Goal: Task Accomplishment & Management: Use online tool/utility

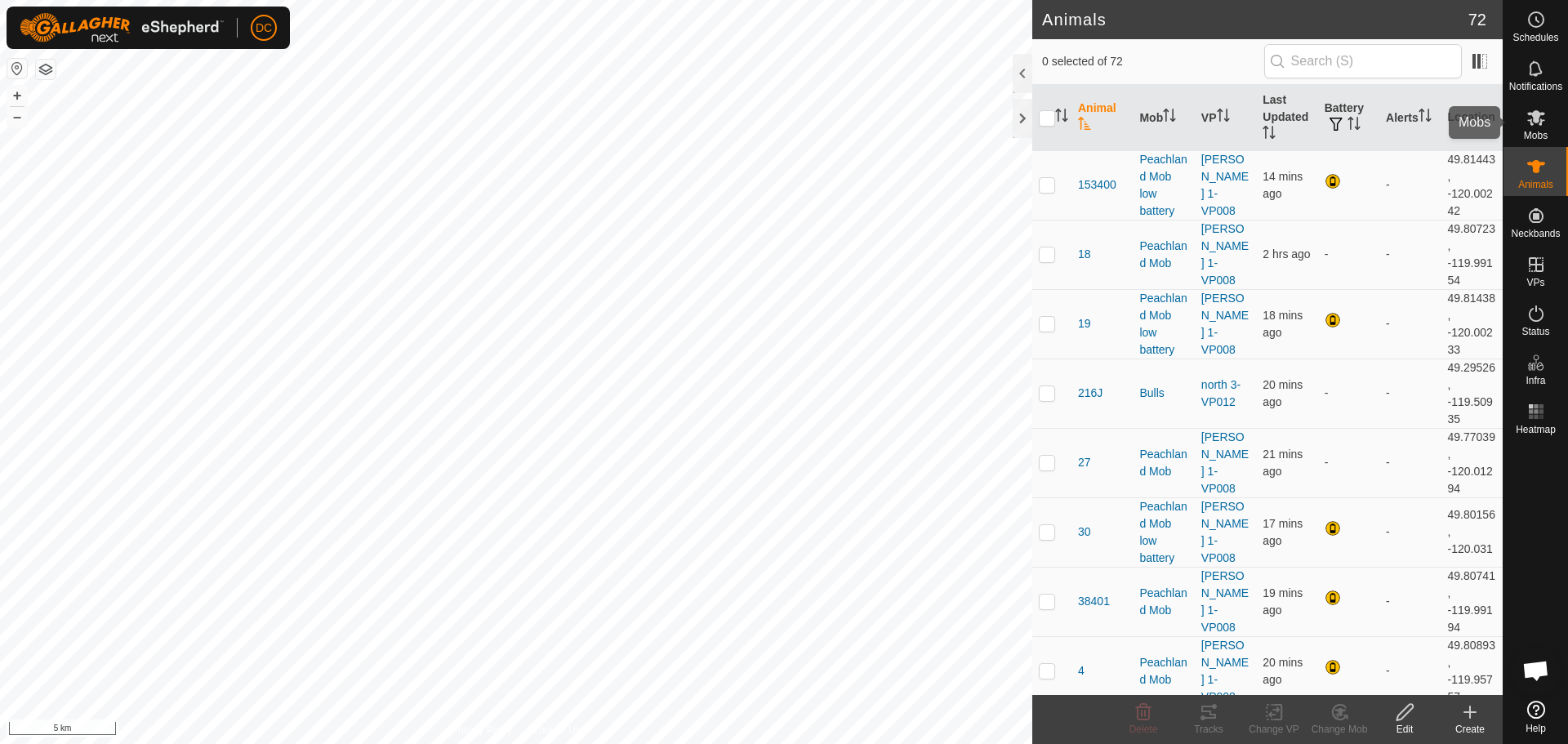
click at [1530, 133] on span "Mobs" at bounding box center [1536, 135] width 24 height 10
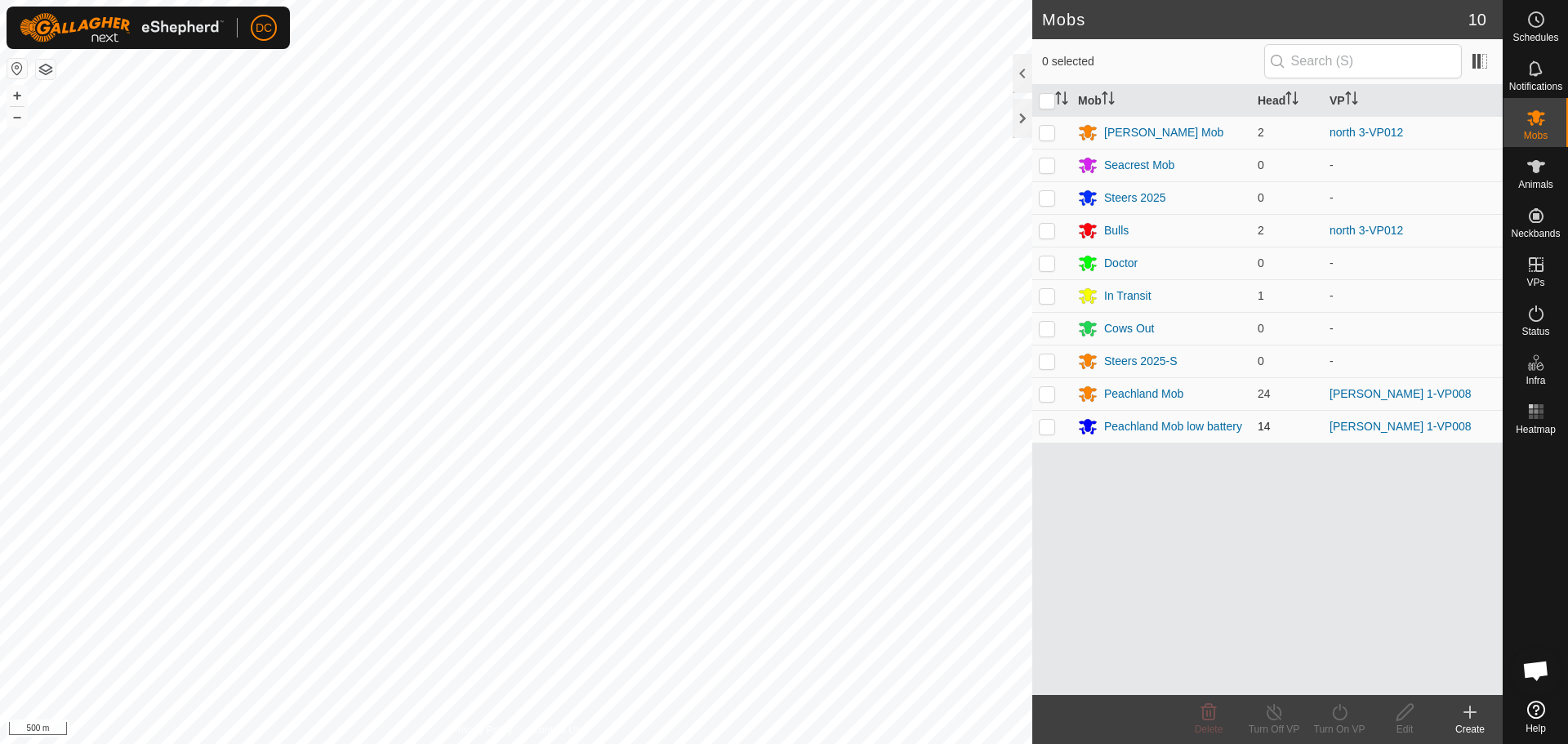
click at [1047, 429] on p-checkbox at bounding box center [1047, 426] width 17 height 13
checkbox input "true"
click at [1178, 427] on div "Peachland Mob low battery" at bounding box center [1173, 427] width 138 height 17
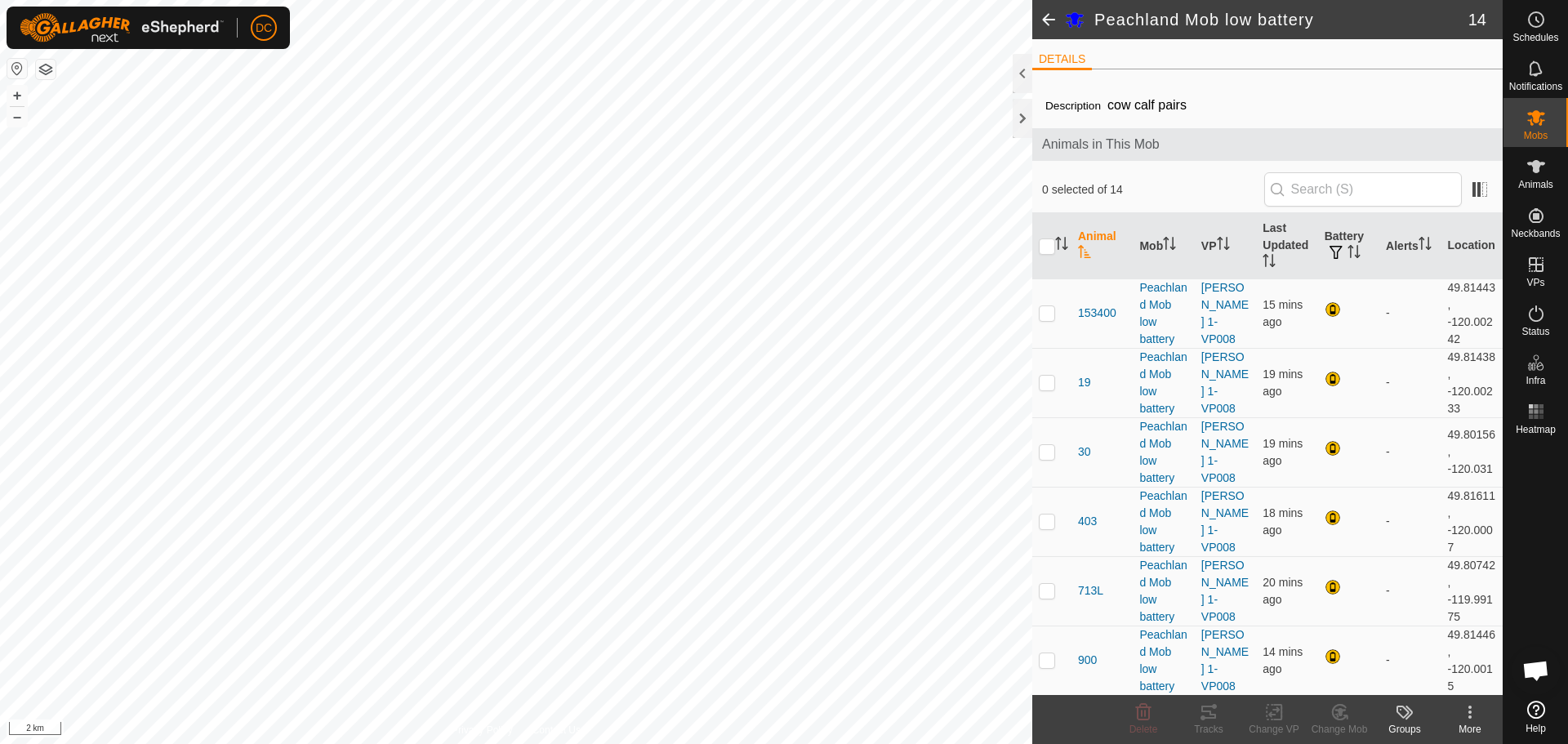
click at [1050, 251] on input "checkbox" at bounding box center [1047, 246] width 17 height 17
checkbox input "true"
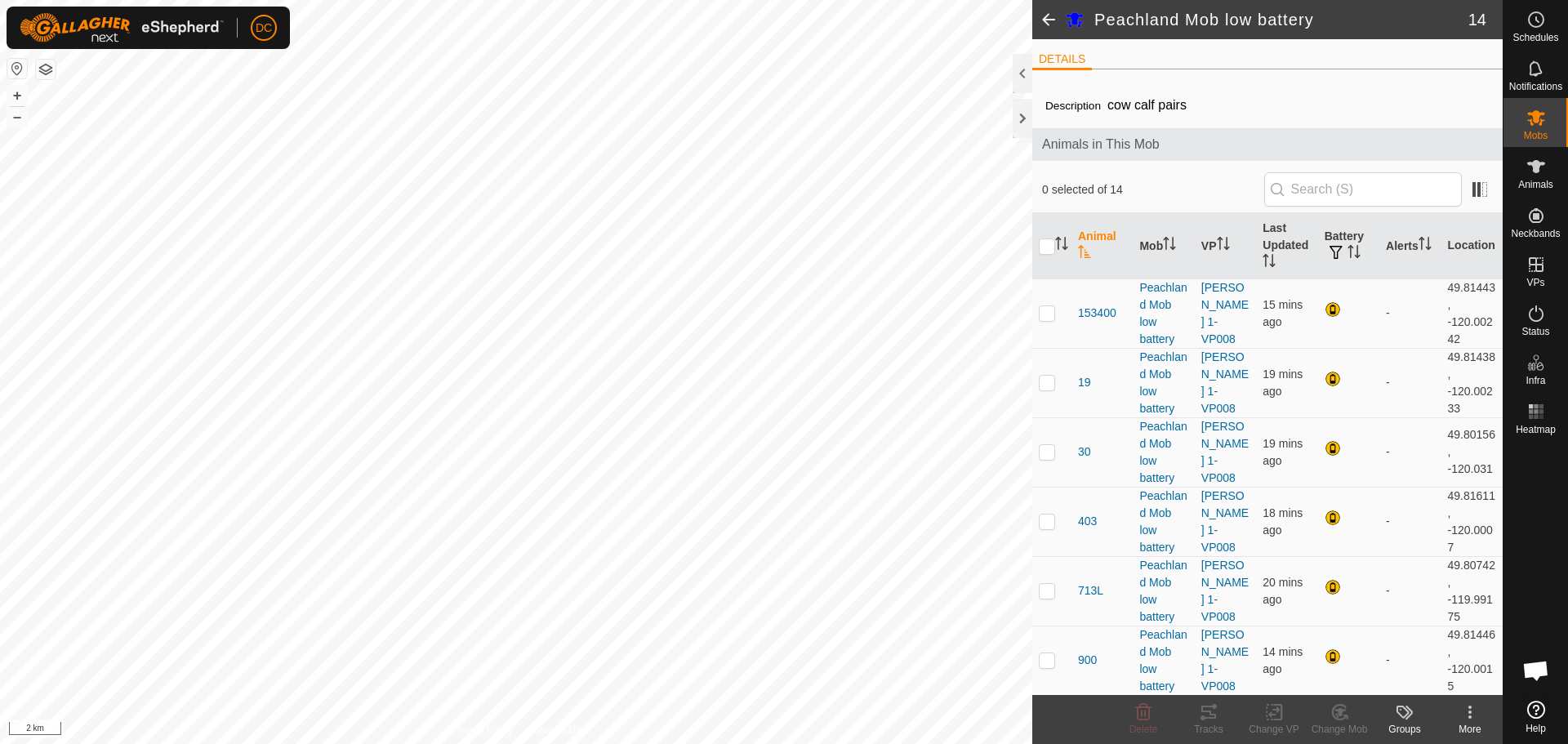
checkbox input "true"
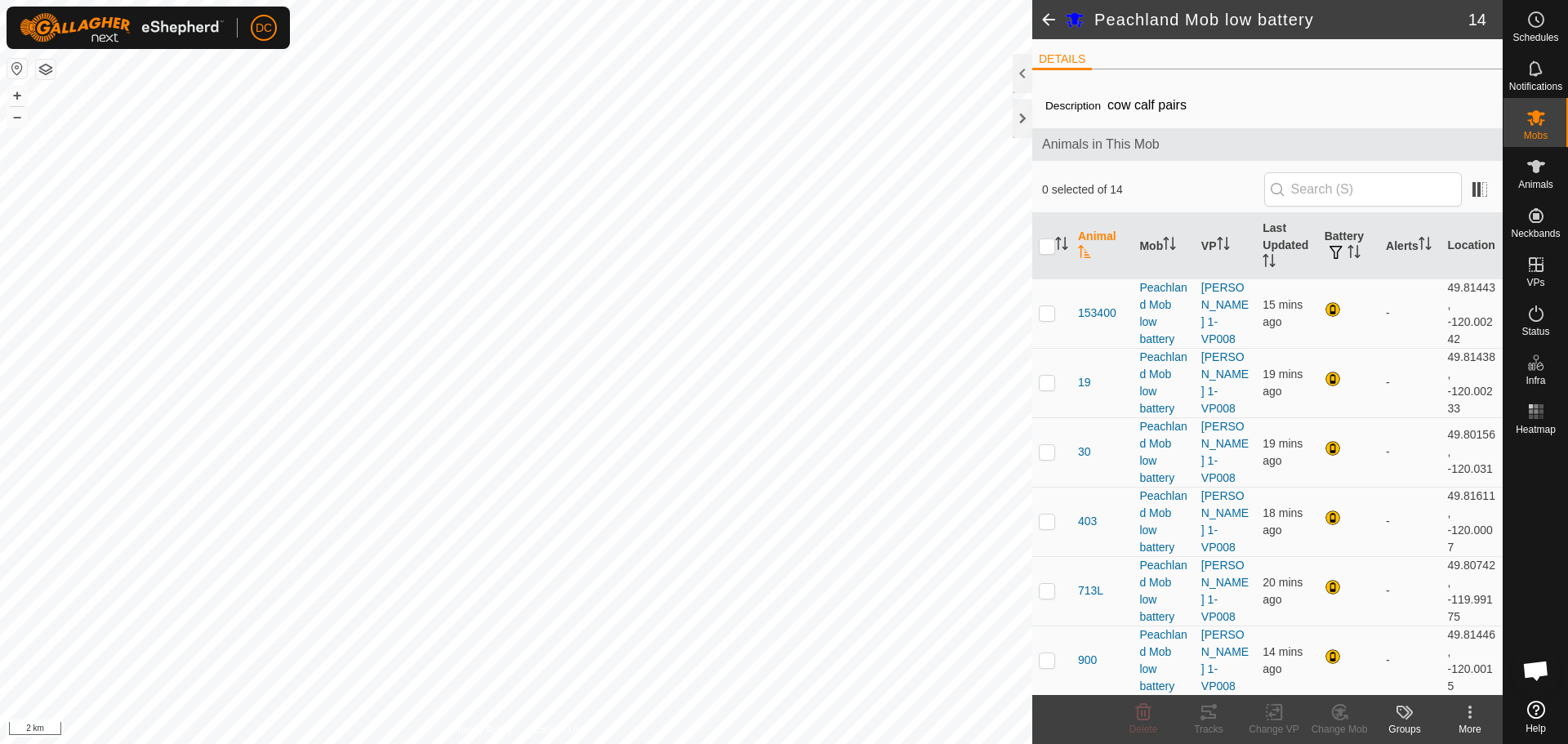
checkbox input "true"
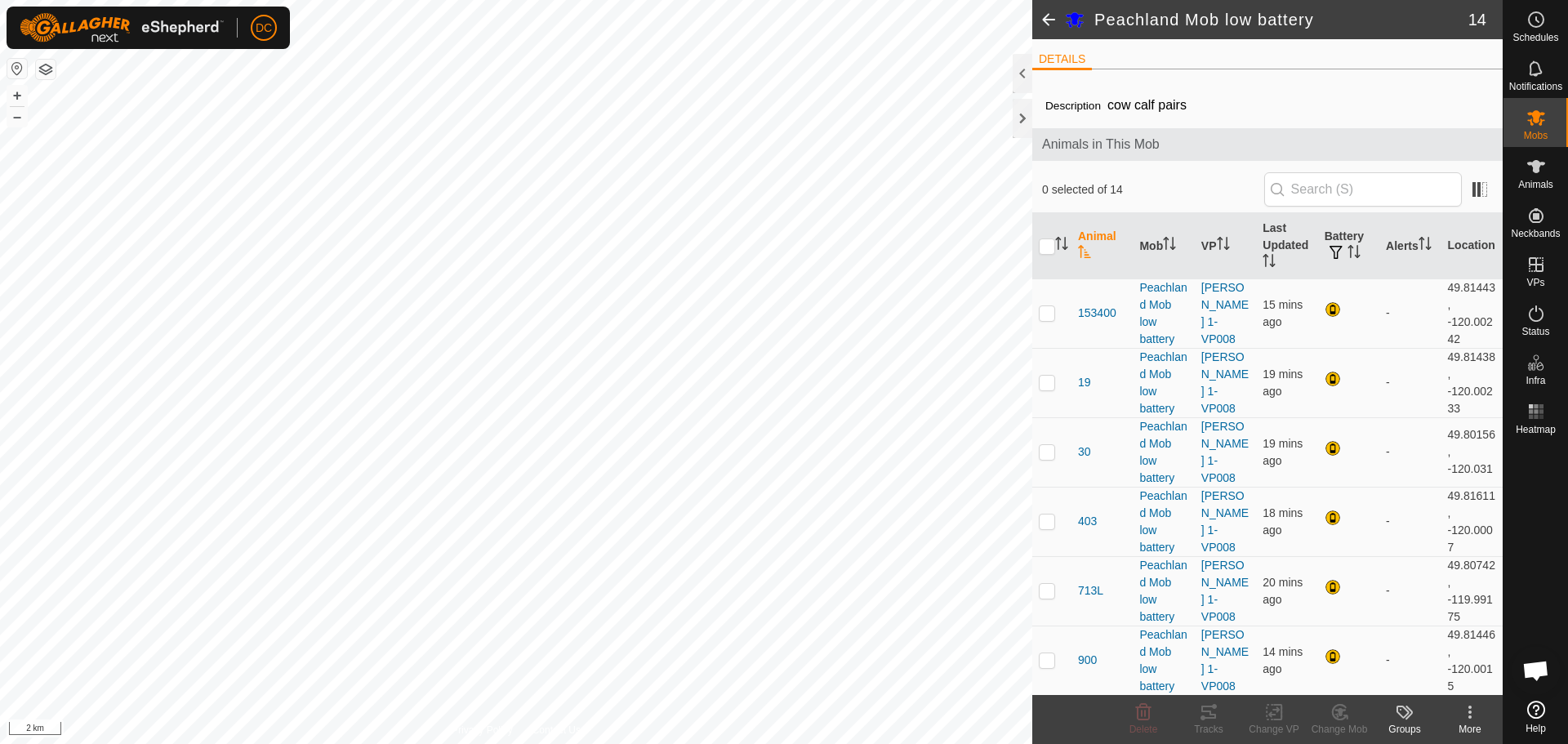
checkbox input "true"
click at [1046, 250] on input "checkbox" at bounding box center [1047, 246] width 17 height 17
checkbox input "false"
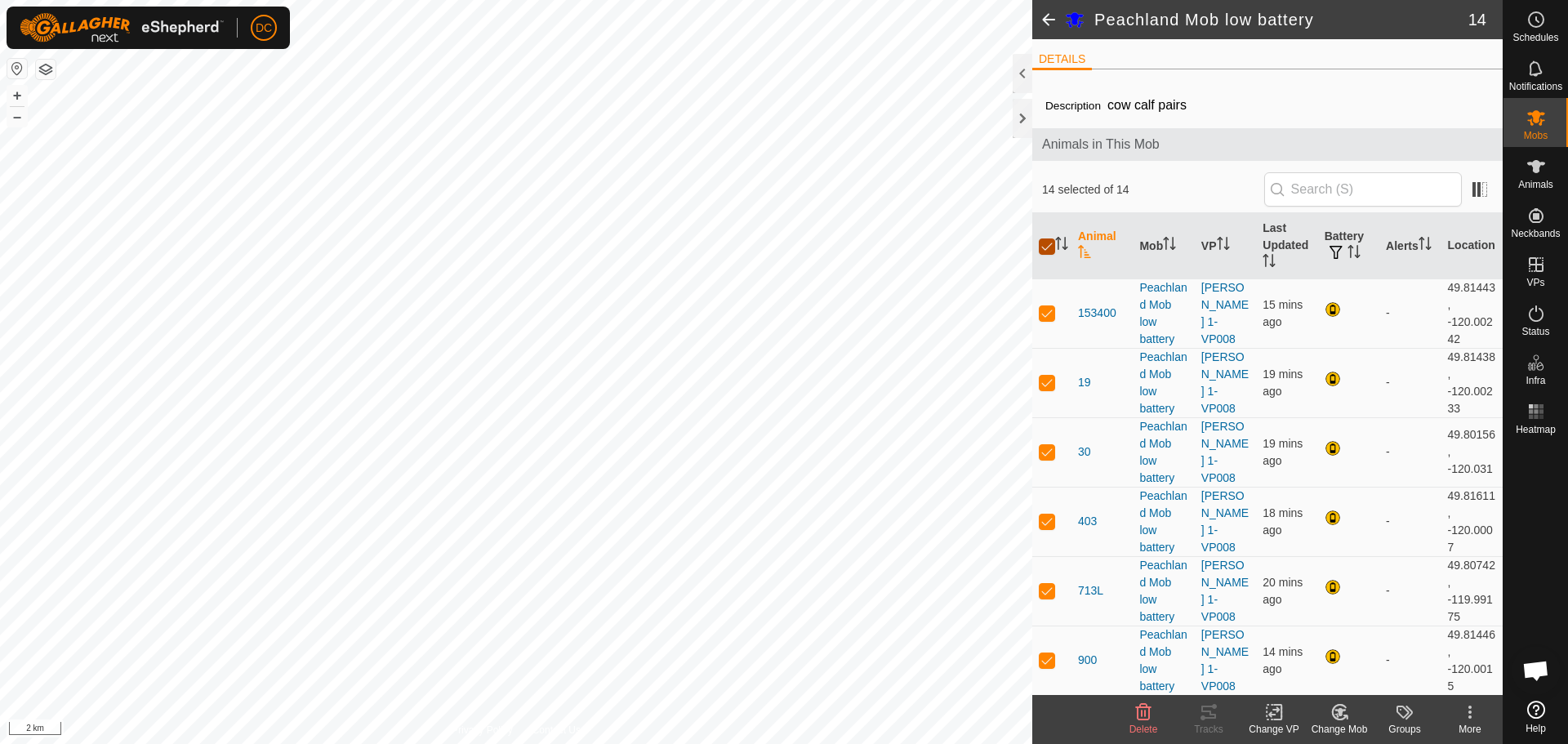
checkbox input "false"
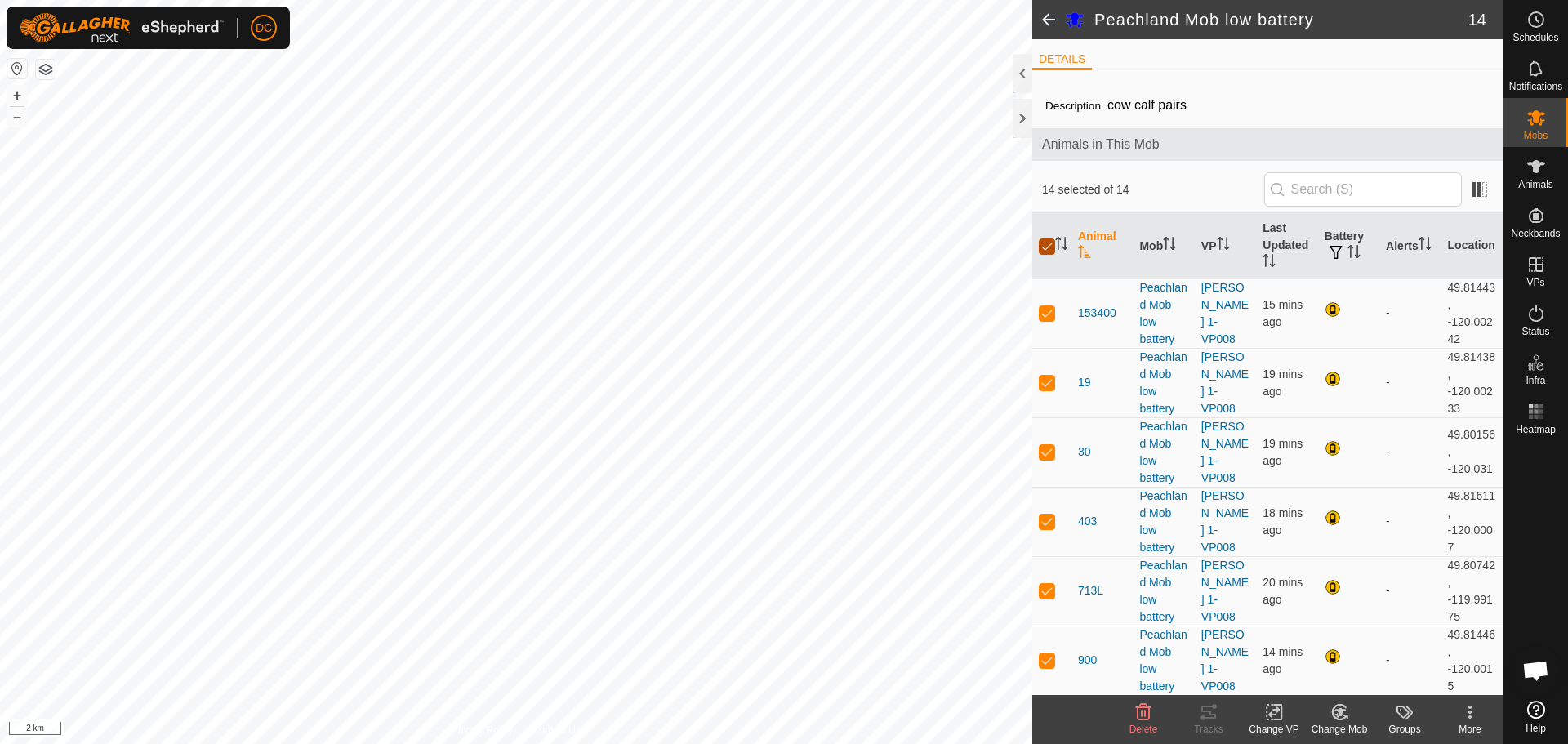
checkbox input "false"
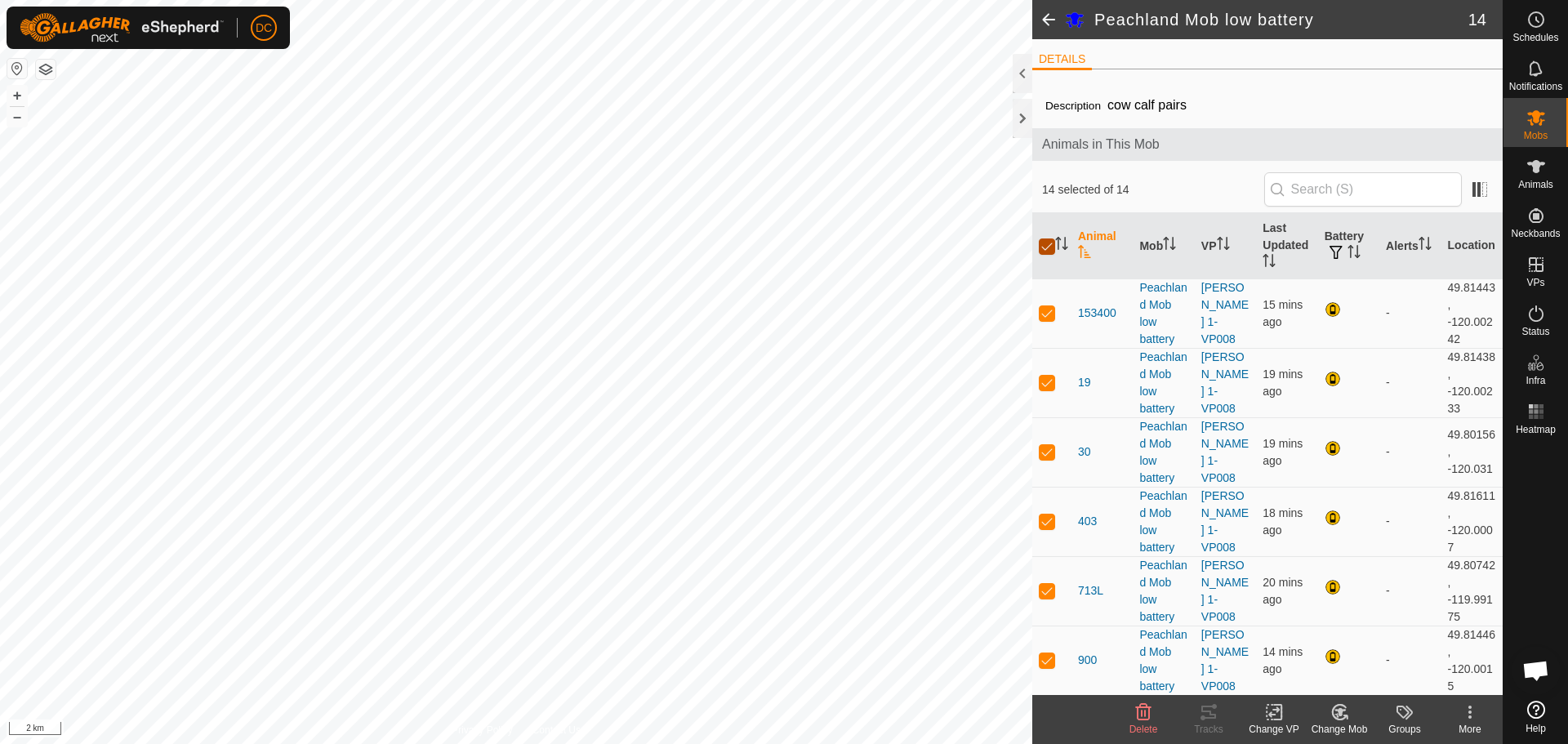
checkbox input "false"
click at [1052, 17] on span at bounding box center [1049, 19] width 32 height 39
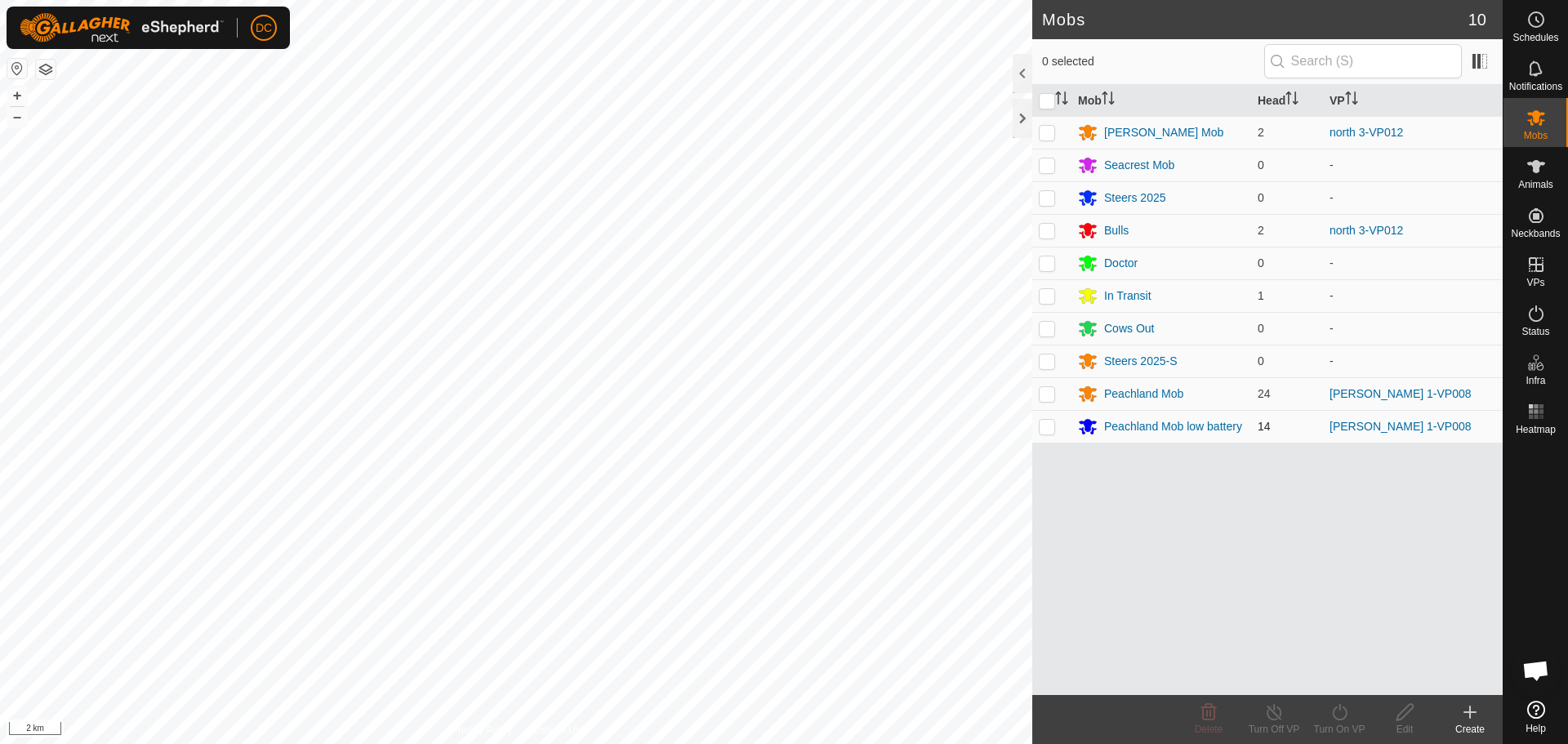
click at [1046, 433] on td at bounding box center [1052, 426] width 39 height 32
checkbox input "true"
click at [1280, 713] on icon at bounding box center [1274, 712] width 15 height 17
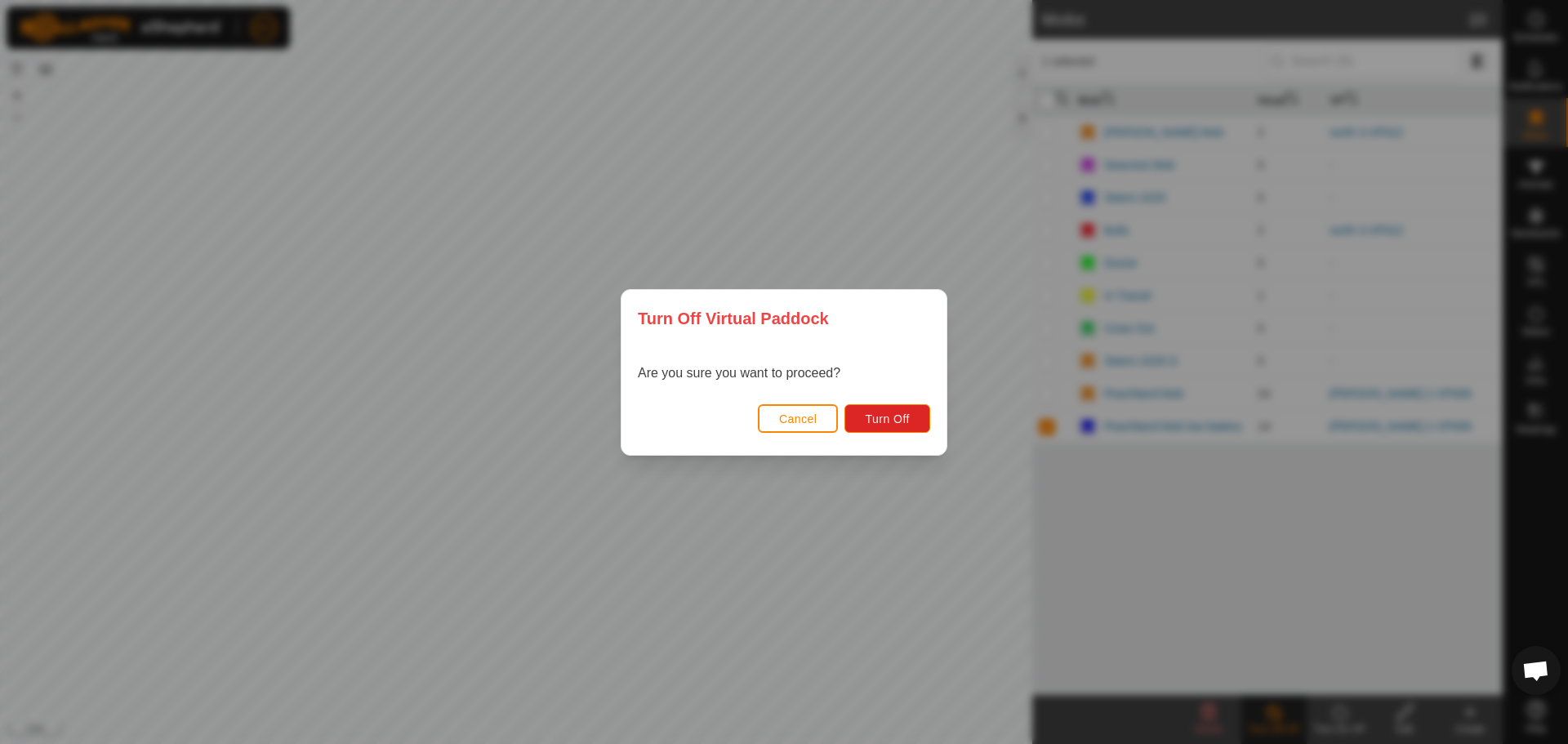
click at [785, 422] on span "Cancel" at bounding box center [799, 418] width 38 height 13
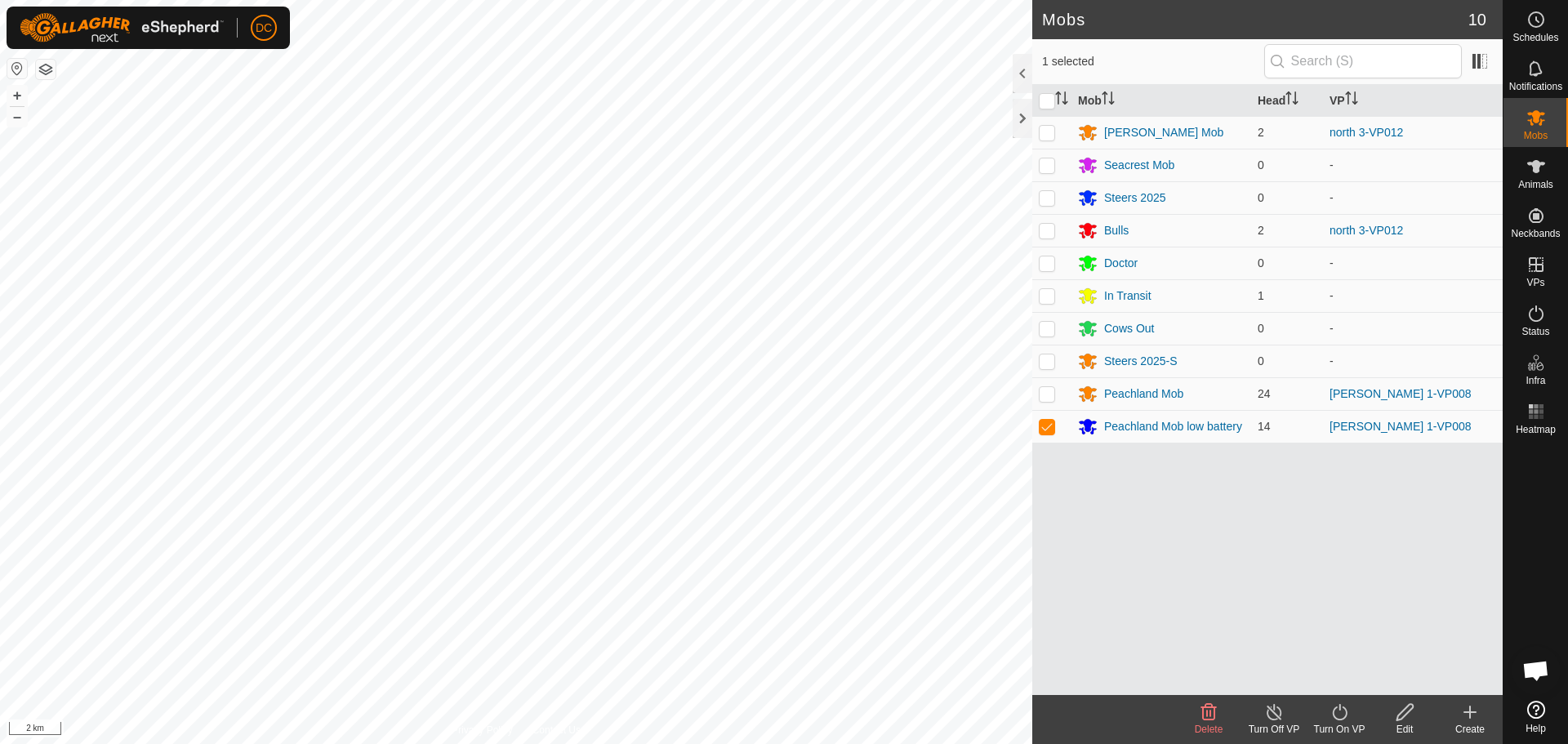
click at [1273, 717] on icon at bounding box center [1274, 713] width 20 height 19
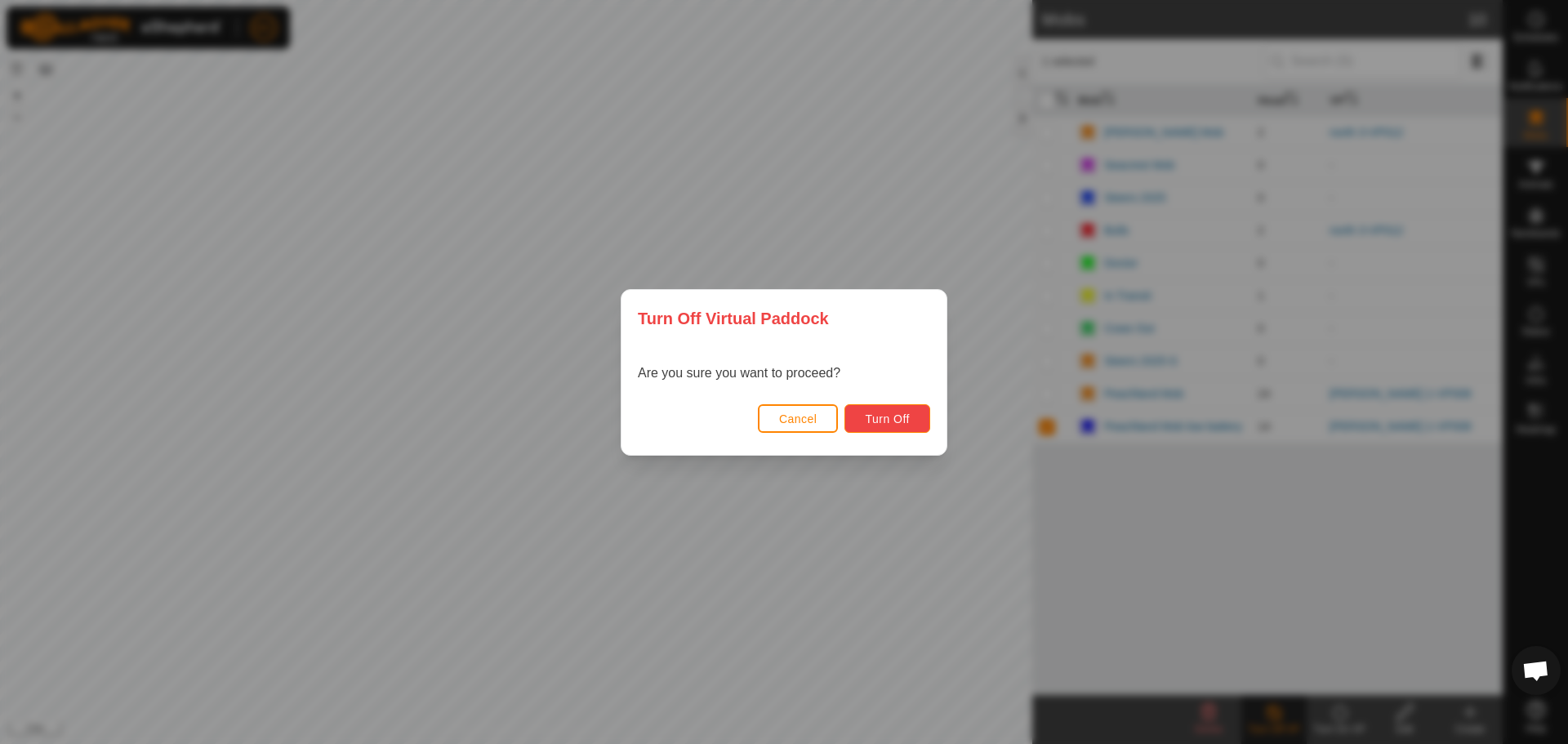
click at [882, 424] on span "Turn Off" at bounding box center [887, 418] width 45 height 13
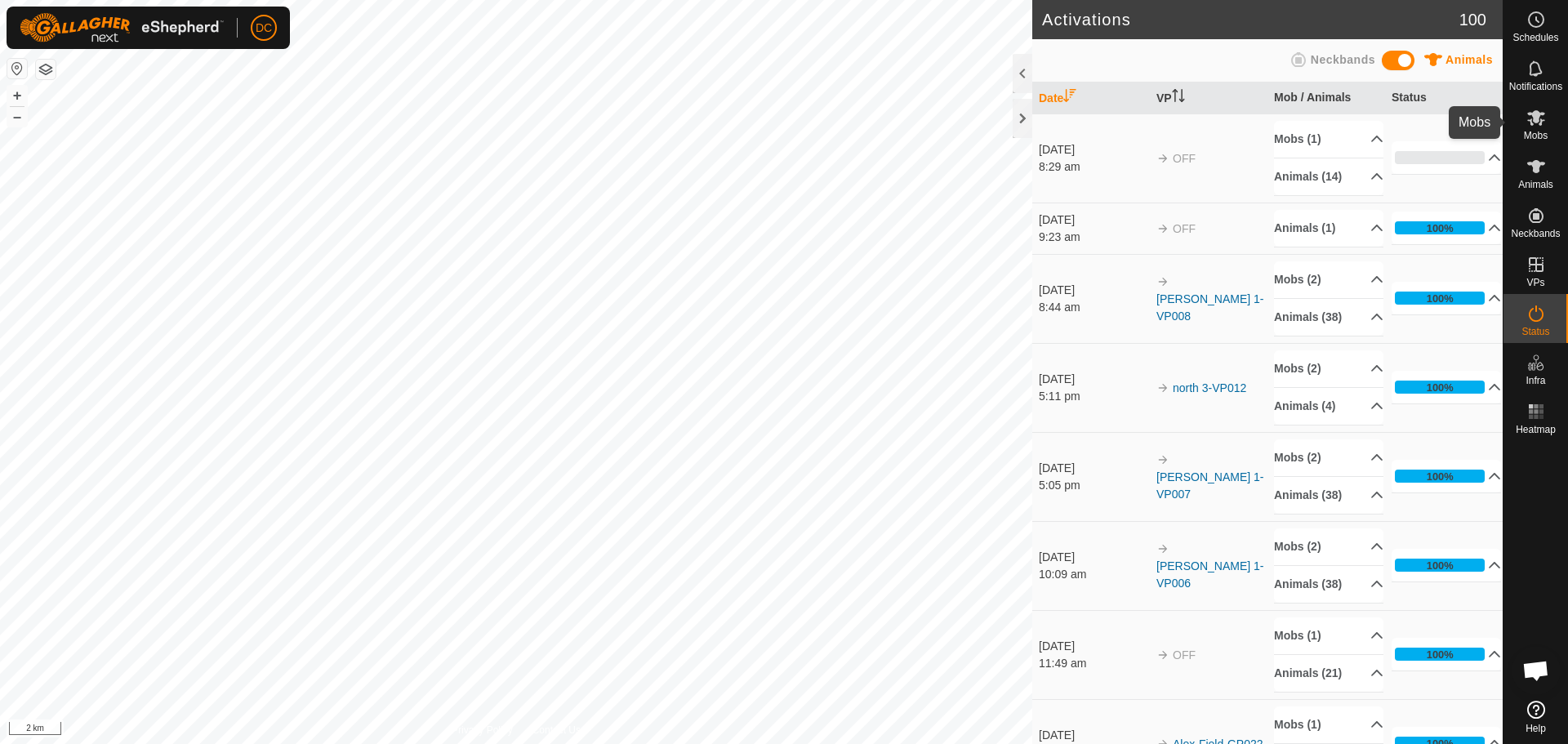
click at [1532, 128] on es-mob-svg-icon at bounding box center [1537, 118] width 30 height 26
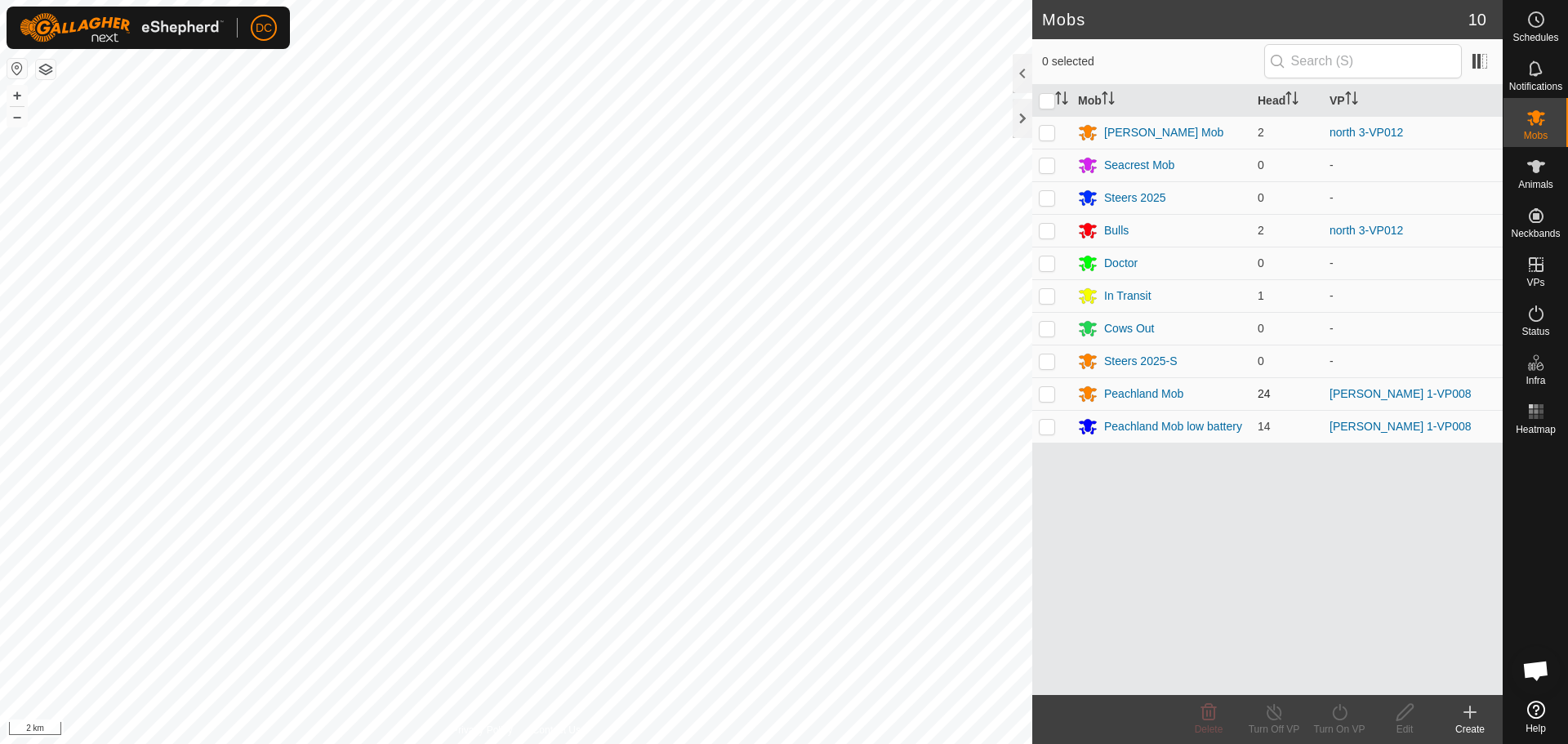
click at [1046, 392] on p-checkbox at bounding box center [1047, 393] width 17 height 13
checkbox input "true"
click at [1287, 719] on turn-off-svg-icon at bounding box center [1274, 713] width 65 height 19
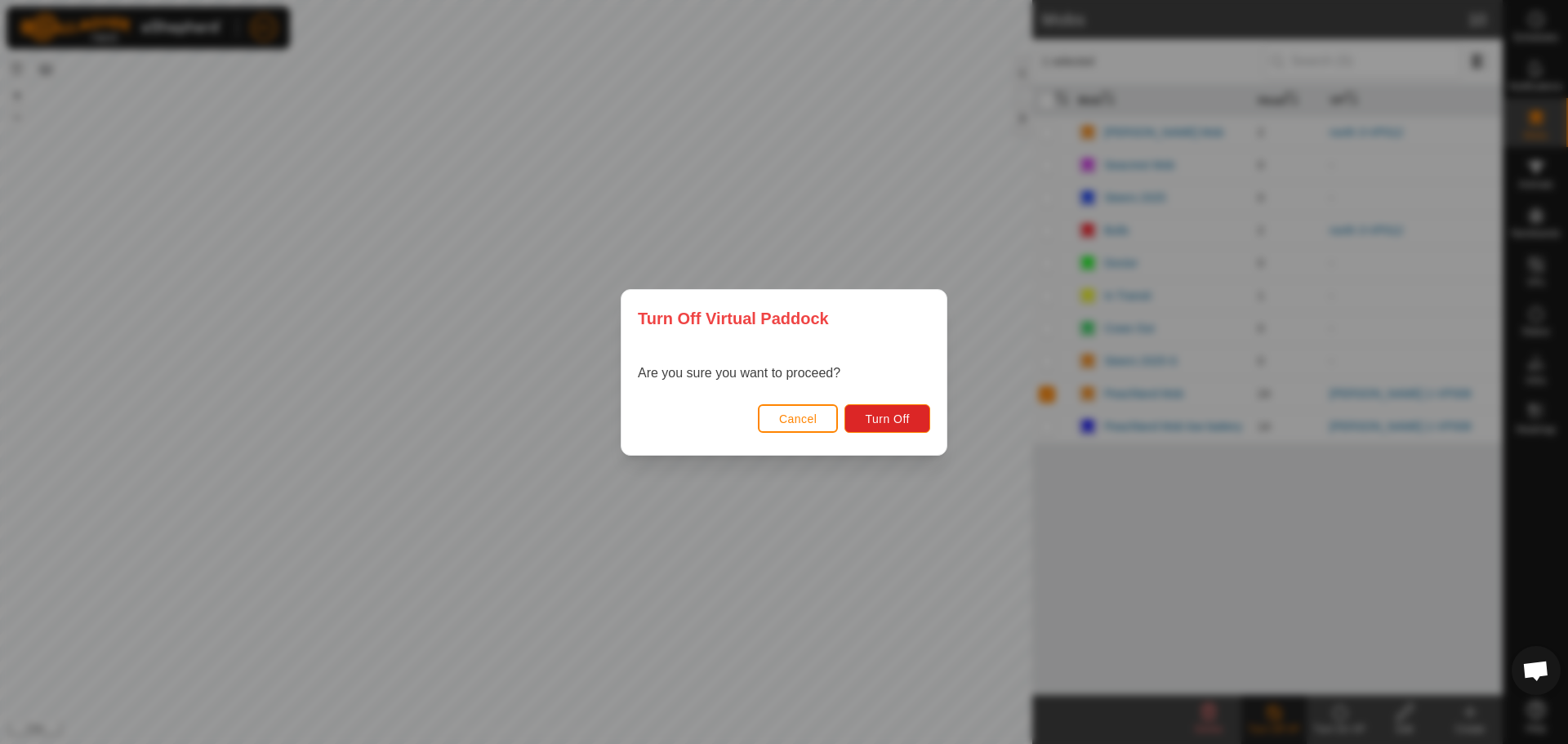
click at [801, 413] on span "Cancel" at bounding box center [799, 418] width 38 height 13
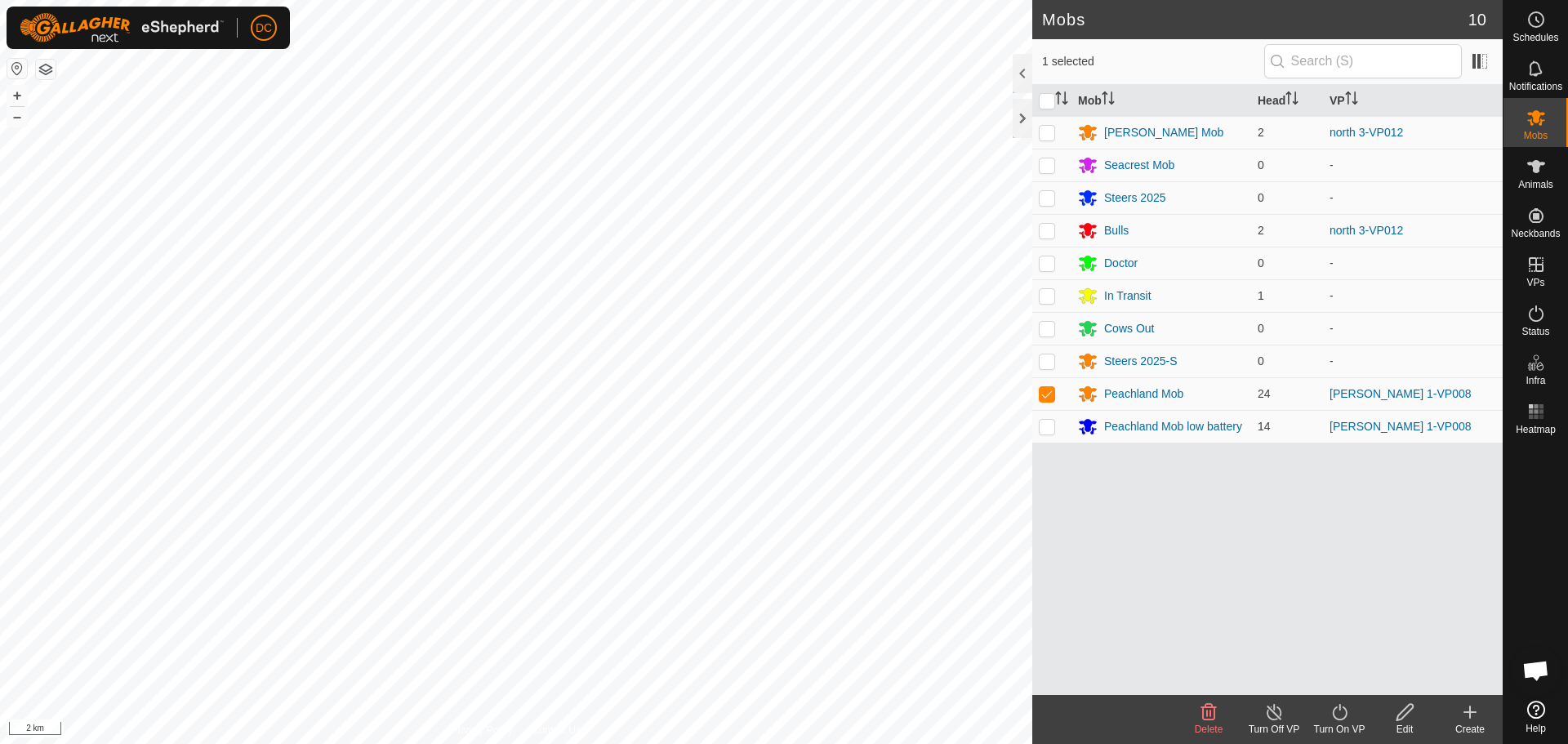
click at [1272, 718] on icon at bounding box center [1274, 713] width 20 height 19
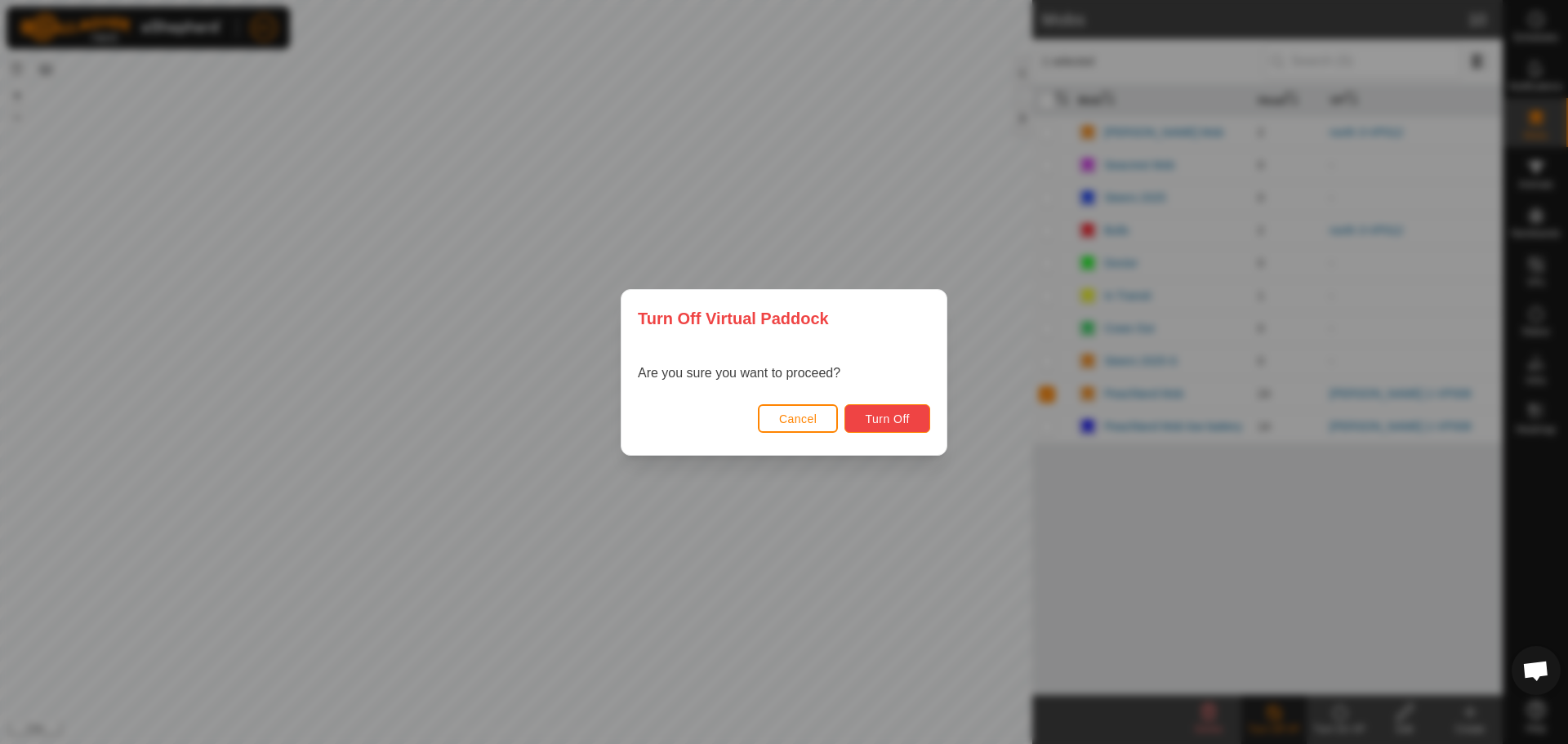
click at [912, 410] on button "Turn Off" at bounding box center [887, 418] width 86 height 29
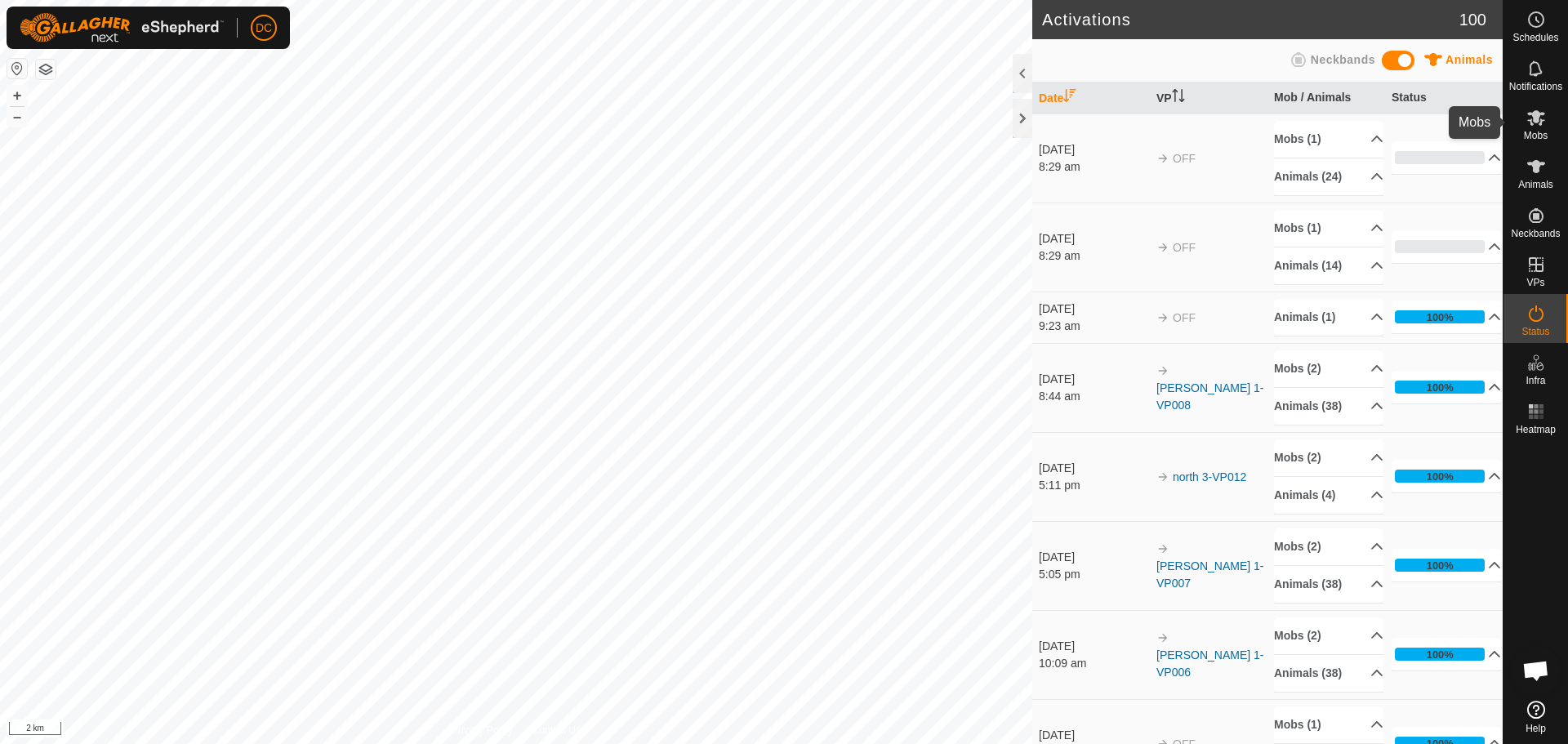
click at [1537, 124] on icon at bounding box center [1537, 117] width 19 height 19
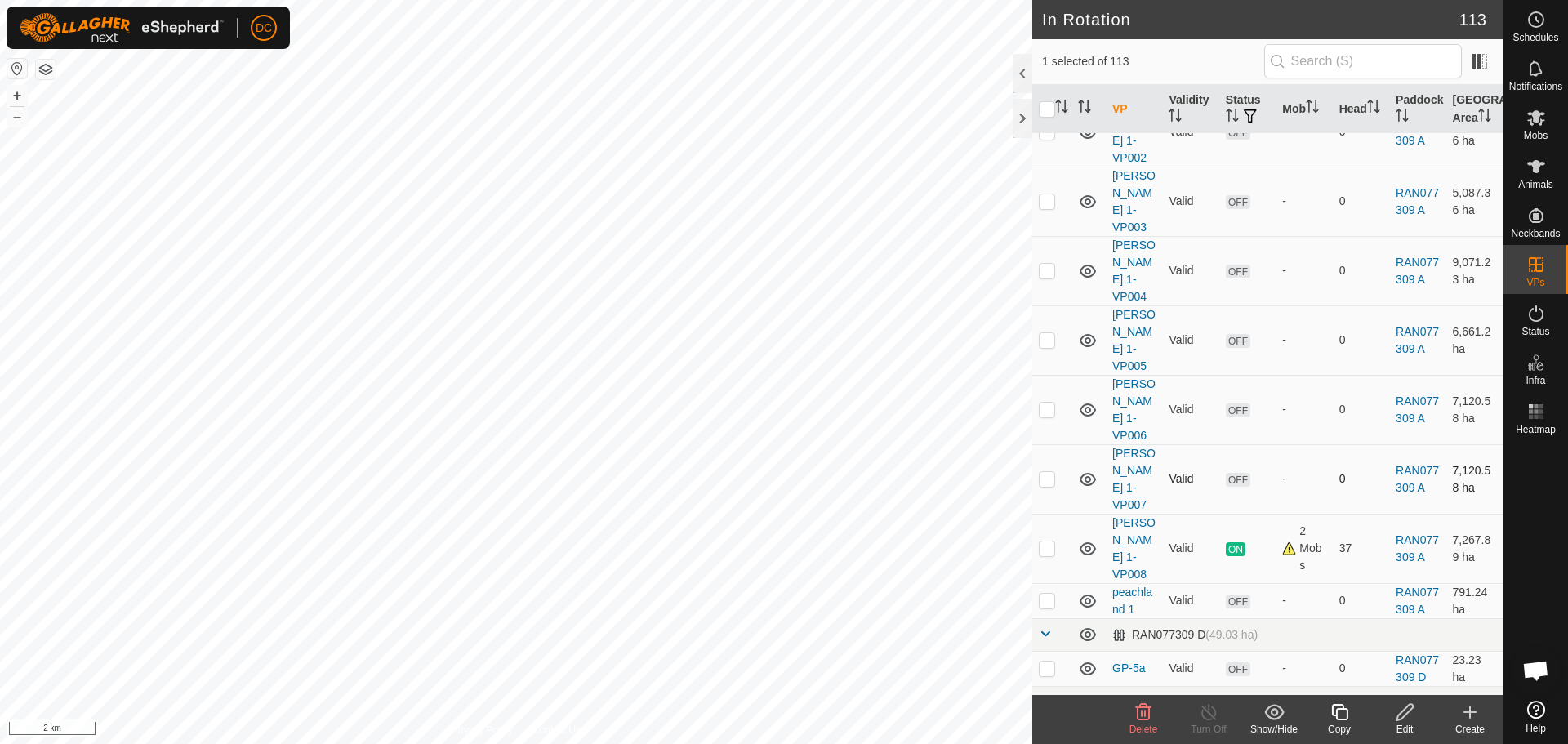
scroll to position [327, 0]
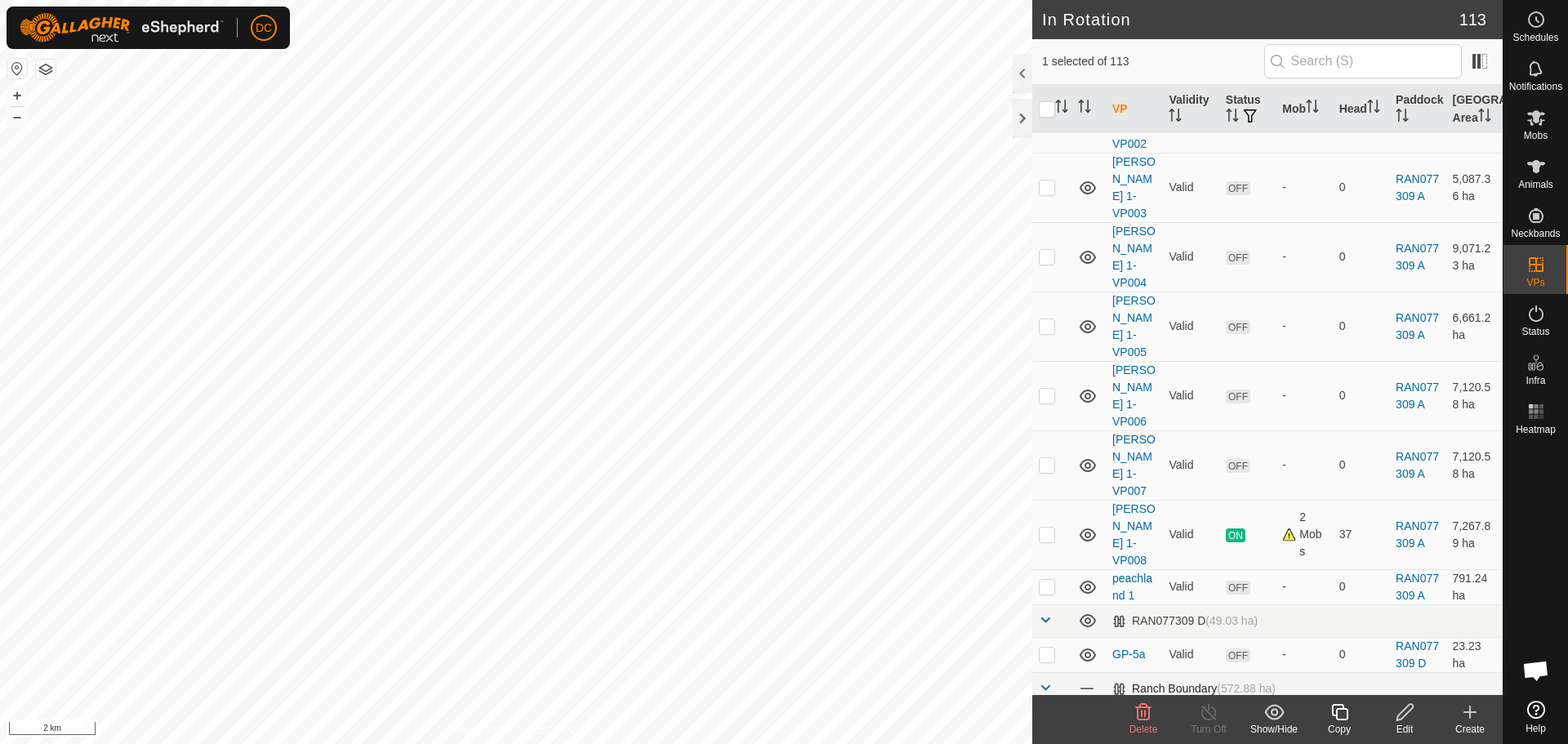
click at [1050, 681] on span at bounding box center [1045, 687] width 13 height 13
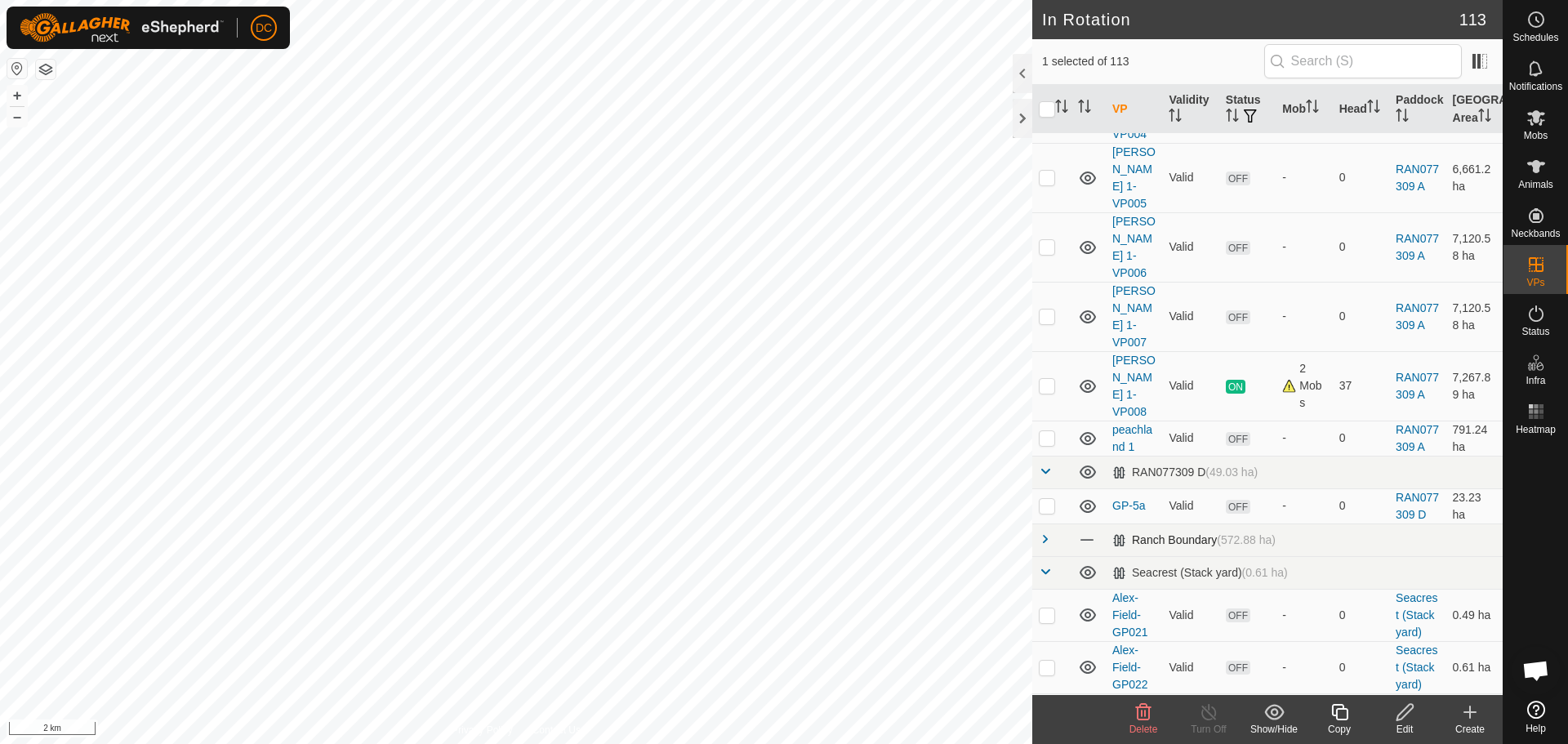
click at [1043, 533] on span at bounding box center [1045, 539] width 13 height 13
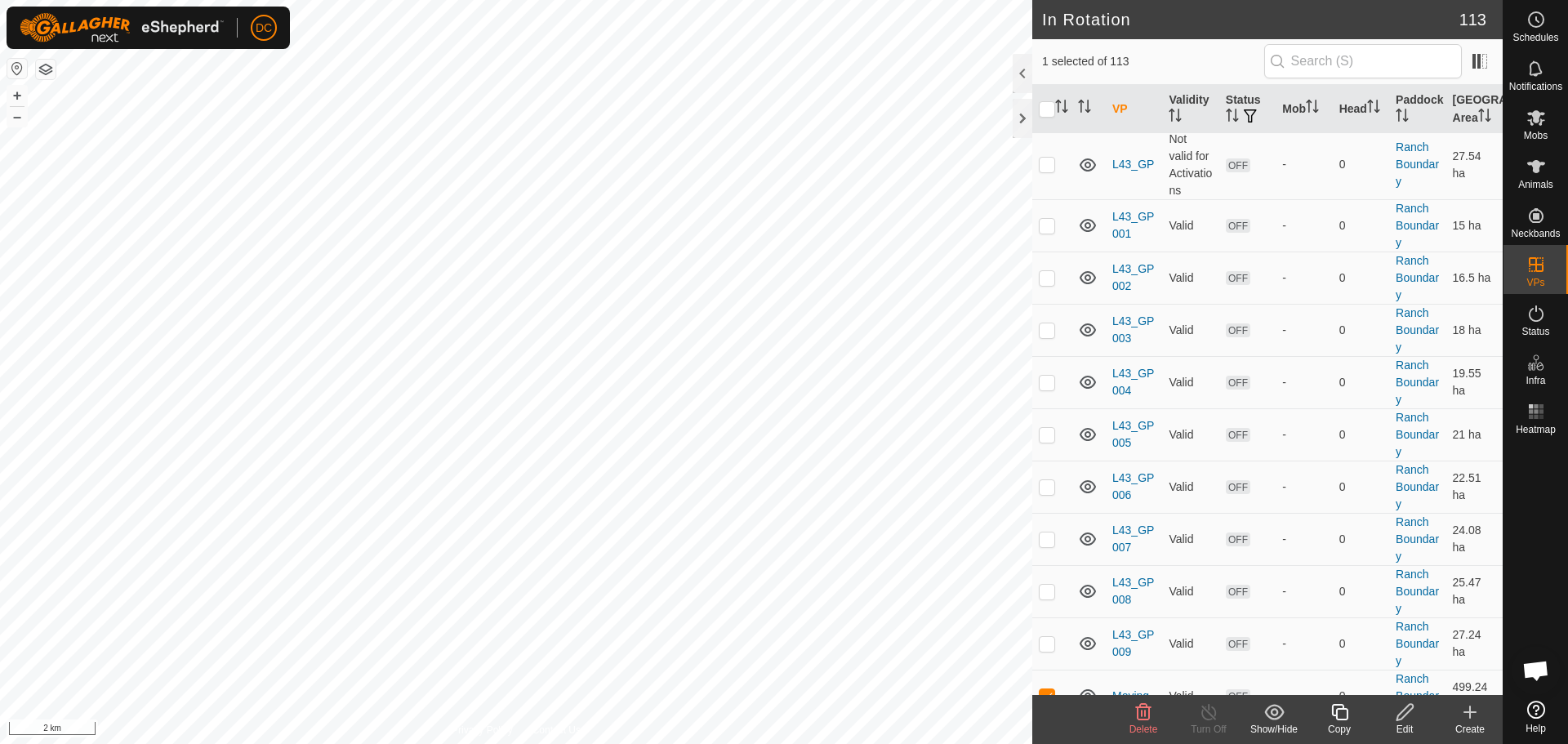
scroll to position [3335, 0]
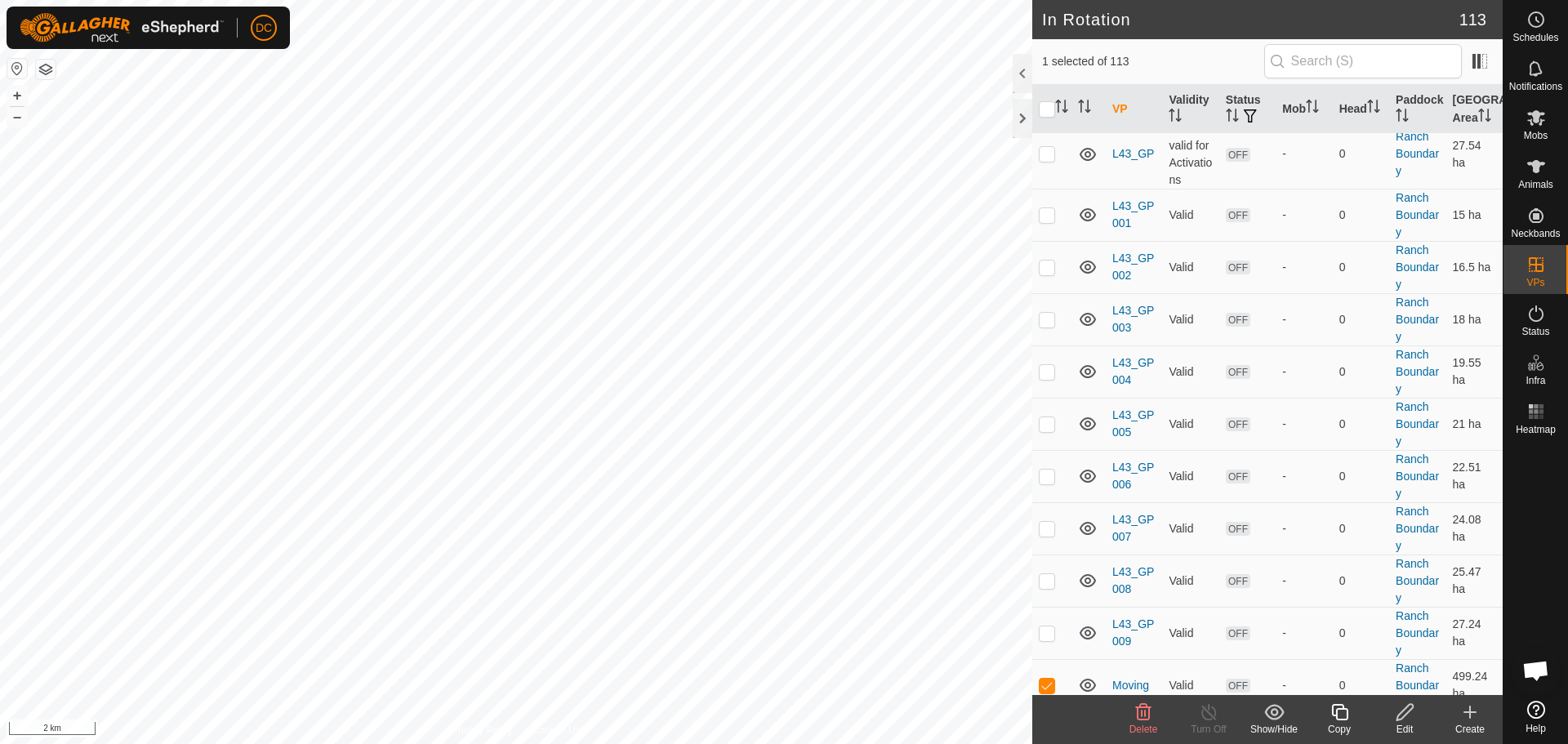
click at [1141, 713] on icon at bounding box center [1144, 713] width 19 height 19
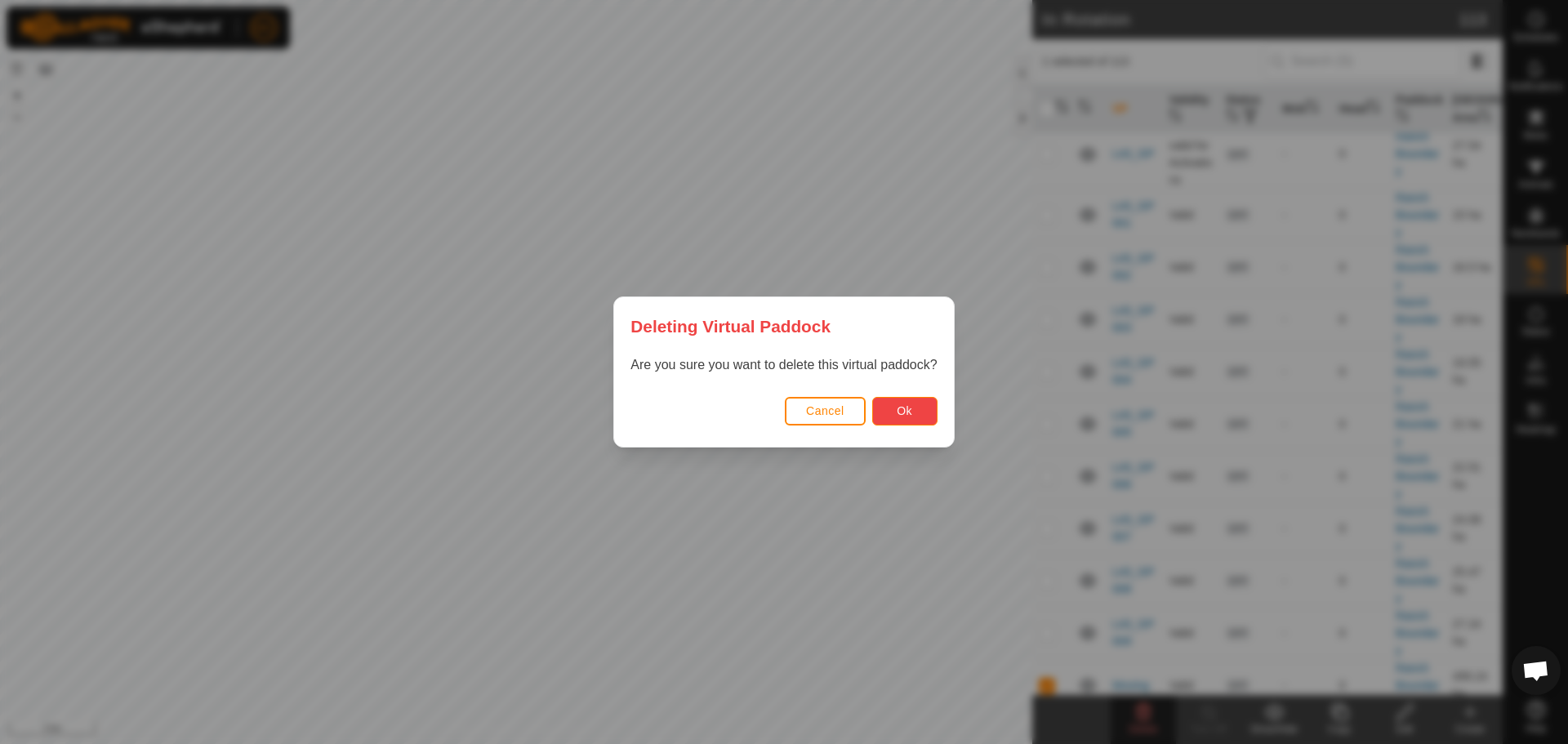
click at [900, 410] on span "Ok" at bounding box center [904, 410] width 16 height 13
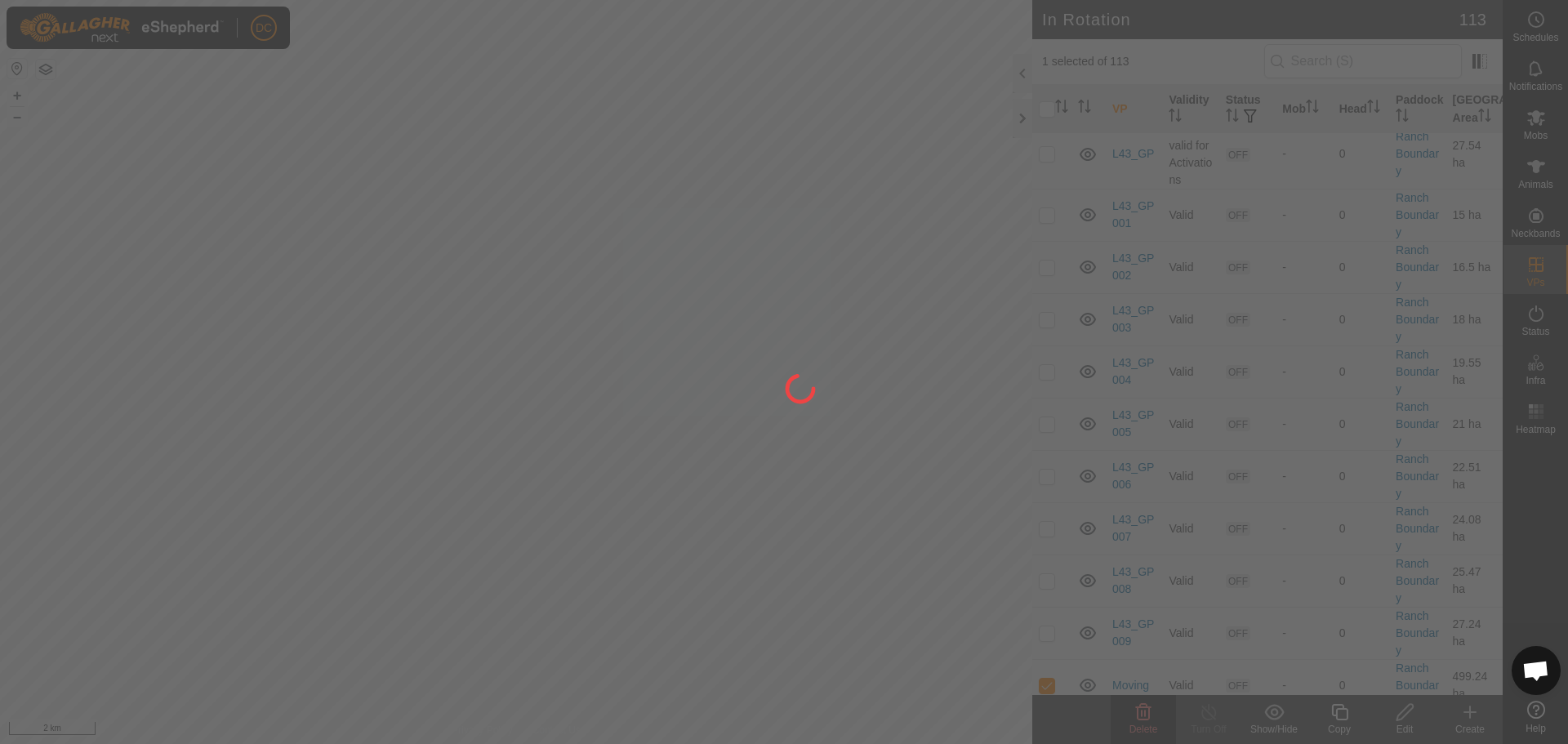
checkbox input "false"
